Goal: Information Seeking & Learning: Check status

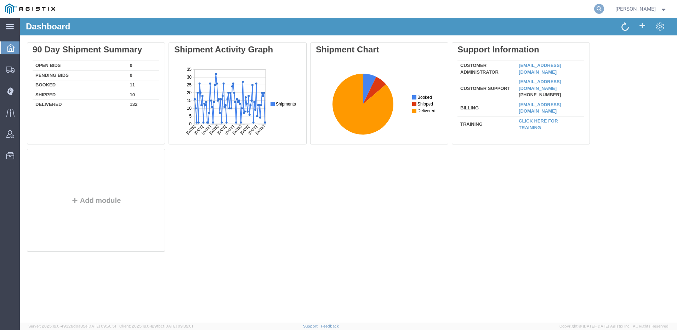
click at [604, 9] on icon at bounding box center [599, 9] width 10 height 10
type input "56578624"
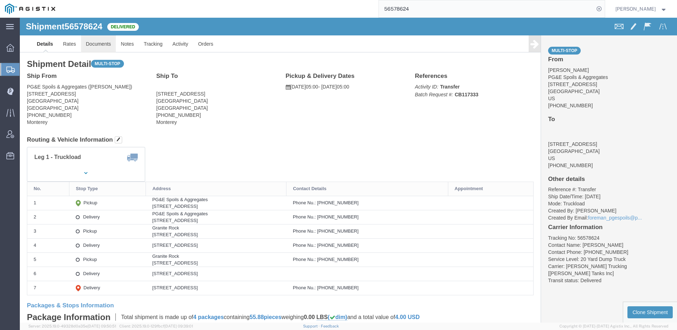
click link "Documents"
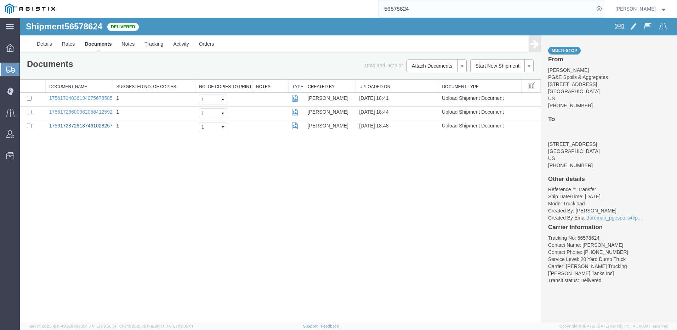
click at [84, 126] on link "17561728728137461028257275686072_2025-08-25_18_48_05.jpg" at bounding box center [123, 126] width 149 height 6
click at [604, 10] on icon at bounding box center [599, 9] width 10 height 10
click at [605, 9] on agx-global-search at bounding box center [492, 9] width 227 height 18
click at [604, 9] on icon at bounding box center [599, 9] width 10 height 10
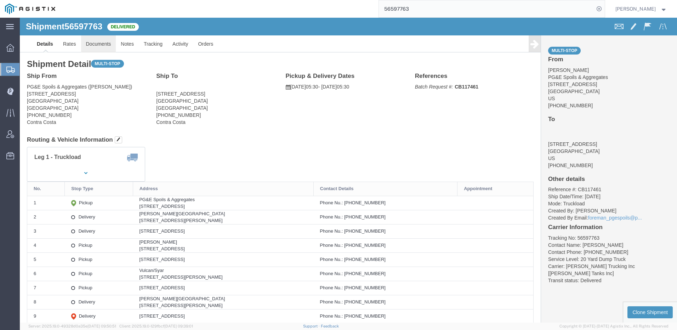
click link "Documents"
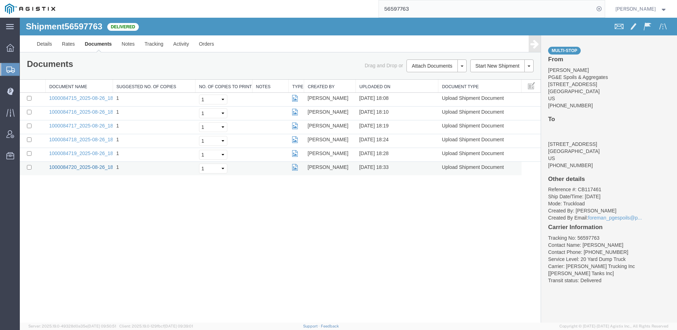
click at [68, 166] on link "1000084720_2025-08-26_18_33_07.jpg" at bounding box center [93, 167] width 89 height 6
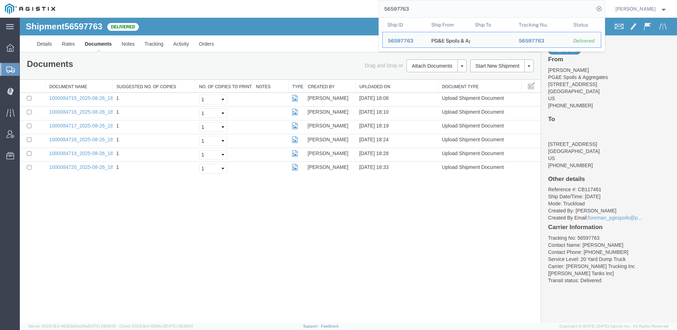
drag, startPoint x: 535, startPoint y: 10, endPoint x: 268, endPoint y: 13, distance: 266.4
click at [270, 13] on div "56597763 Ship ID Ship From Ship To Tracking Nu. Status Ship ID 56597763 Ship Fr…" at bounding box center [332, 9] width 545 height 18
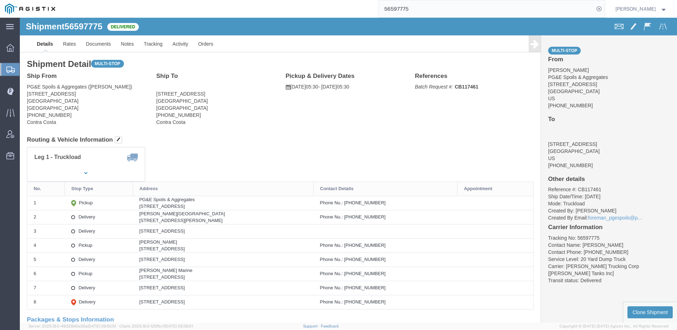
click link "Documents"
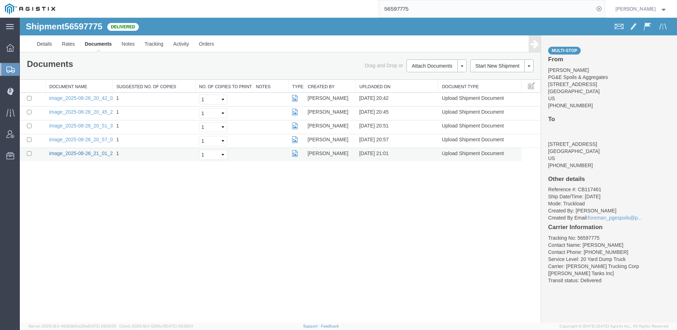
click at [79, 153] on link "image_2025-08-26_21_01_20.jpg" at bounding box center [86, 154] width 74 height 6
drag, startPoint x: 432, startPoint y: 10, endPoint x: 372, endPoint y: 10, distance: 60.2
click at [372, 10] on div "56597775" at bounding box center [332, 9] width 545 height 18
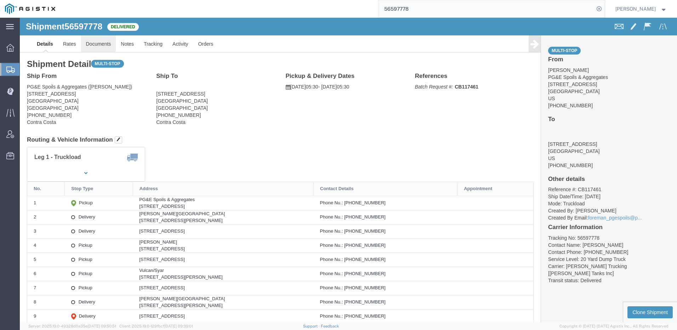
click link "Documents"
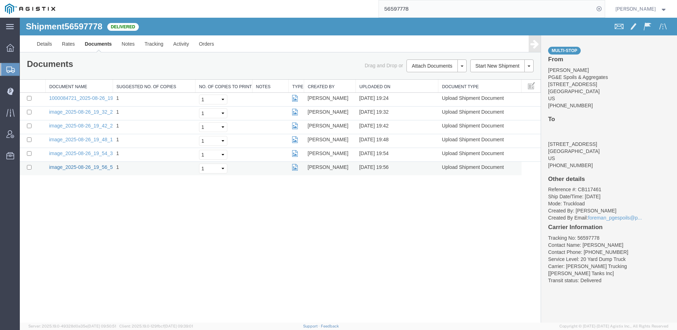
click at [94, 166] on link "image_2025-08-26_19_56_51.jpg" at bounding box center [86, 167] width 74 height 6
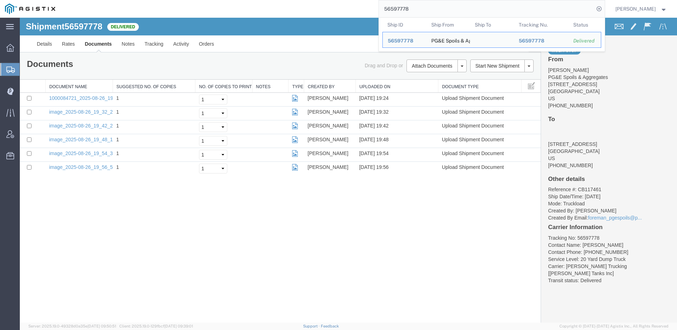
drag, startPoint x: 548, startPoint y: 10, endPoint x: 267, endPoint y: 12, distance: 281.6
click at [267, 12] on div "56597778 Ship ID Ship From Ship To Tracking Nu. Status Ship ID 56597778 Ship Fr…" at bounding box center [332, 9] width 545 height 18
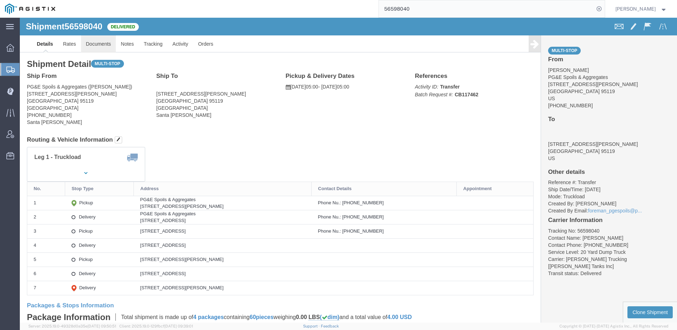
click link "Documents"
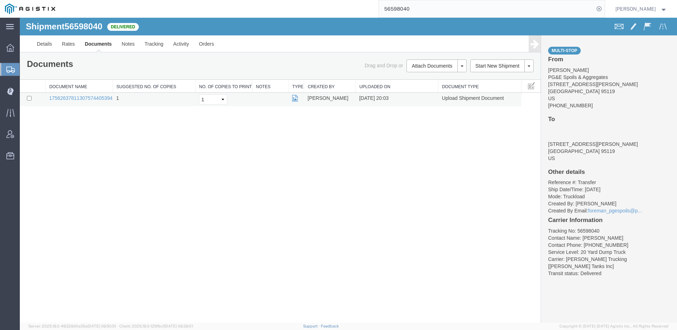
click at [93, 94] on td "17562637811307574405394353016503_2025-08-26_20_03_16.jpg" at bounding box center [79, 100] width 67 height 14
click at [93, 98] on link "17562637811307574405394353016503_2025-08-26_20_03_16.jpg" at bounding box center [123, 98] width 149 height 6
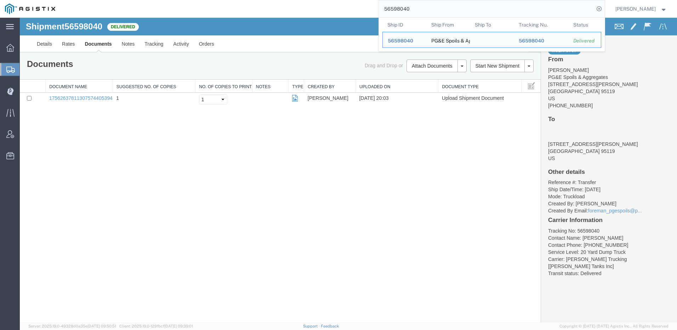
drag, startPoint x: 429, startPoint y: 14, endPoint x: 387, endPoint y: 12, distance: 41.8
click at [392, 12] on input "56598040" at bounding box center [486, 8] width 215 height 17
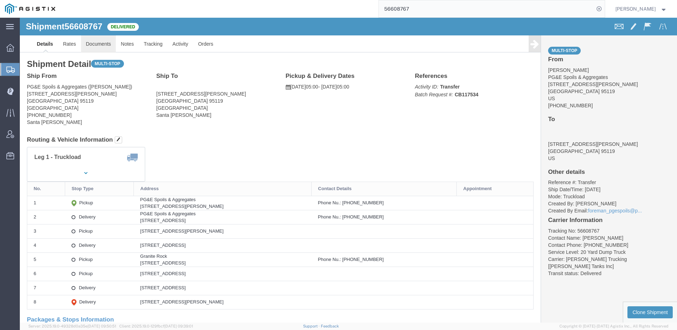
click link "Documents"
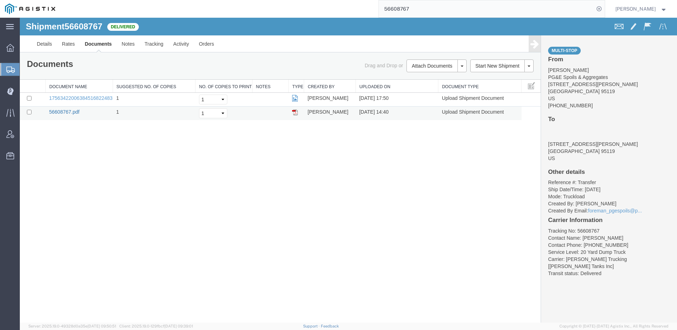
click at [67, 112] on link "56608767.pdf" at bounding box center [64, 112] width 30 height 6
click at [89, 95] on td "17563422006384516822483907428803_2025-08-27_17_50_15.jpg" at bounding box center [79, 100] width 67 height 14
click at [89, 96] on link "17563422006384516822483907428803_2025-08-27_17_50_15.jpg" at bounding box center [123, 98] width 149 height 6
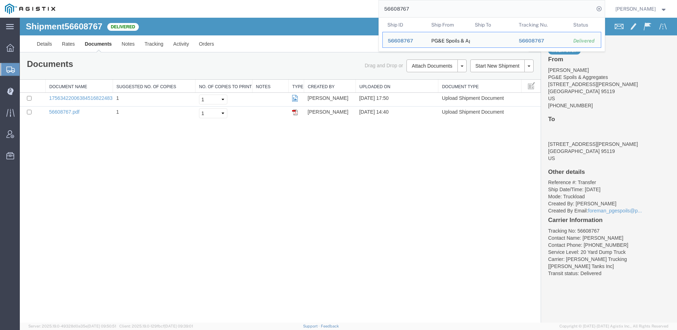
drag, startPoint x: 407, startPoint y: 8, endPoint x: 378, endPoint y: 11, distance: 28.4
click at [379, 10] on div "56608767 Ship ID Ship From Ship To Tracking Nu. Status Ship ID 56608767 Ship Fr…" at bounding box center [332, 9] width 545 height 18
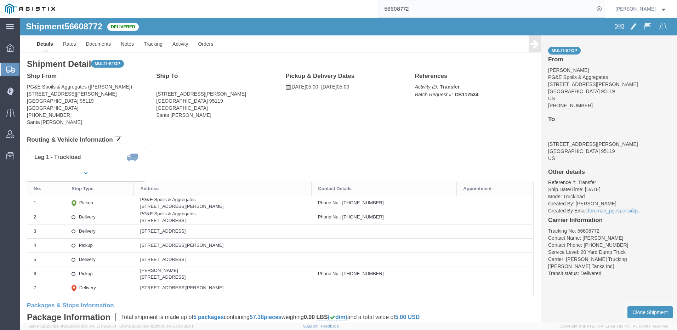
click link "Documents"
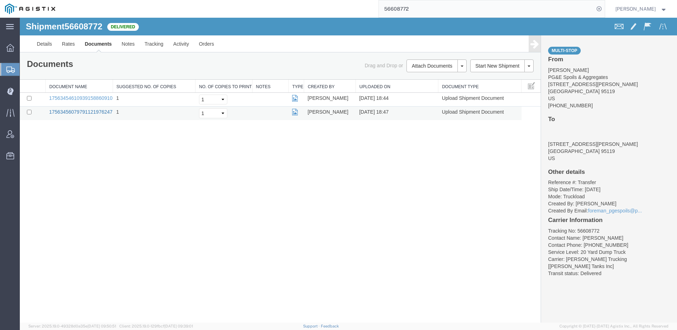
click at [60, 113] on link "17563456079791121976247803131257_2025-08-27_18_47_09.jpg" at bounding box center [123, 112] width 149 height 6
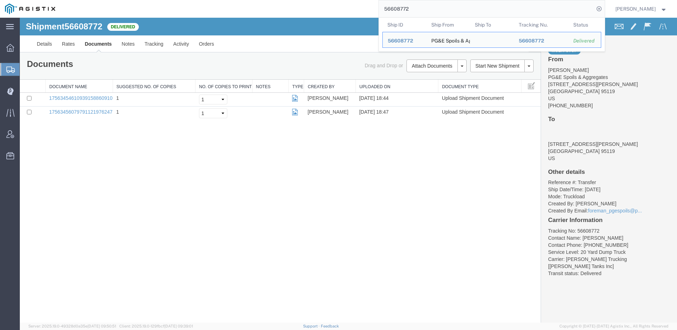
drag, startPoint x: 359, startPoint y: 12, endPoint x: 316, endPoint y: 13, distance: 42.9
click at [316, 13] on div "56608772 Ship ID Ship From Ship To Tracking Nu. Status Ship ID 56608772 Ship Fr…" at bounding box center [332, 9] width 545 height 18
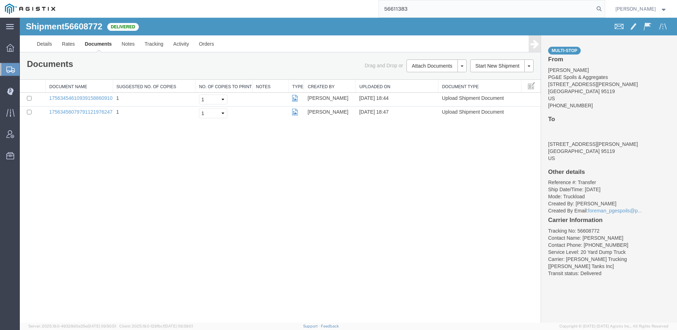
type input "56611383"
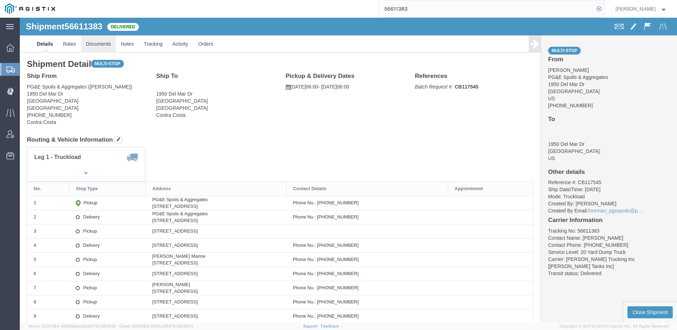
click link "Documents"
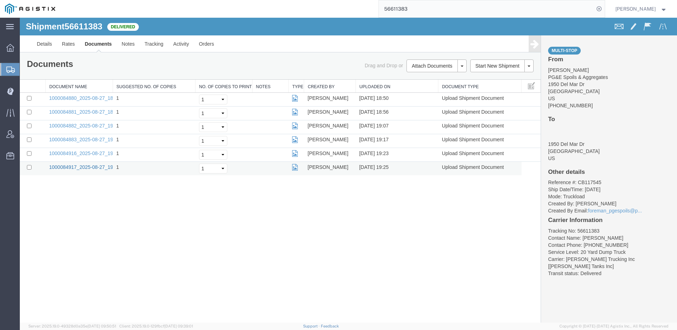
click at [92, 169] on link "1000084917_2025-08-27_19_24_57.jpg" at bounding box center [93, 167] width 89 height 6
